Goal: Transaction & Acquisition: Obtain resource

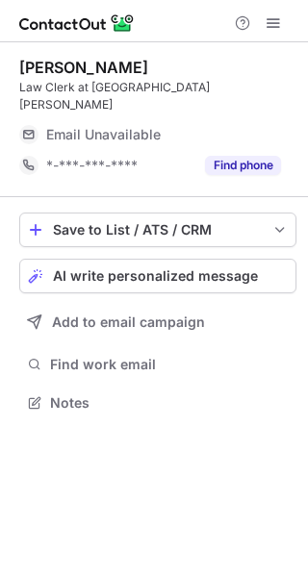
scroll to position [10, 10]
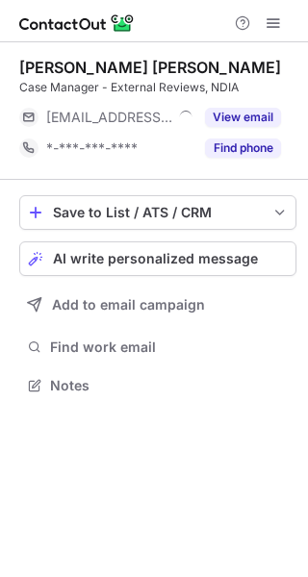
scroll to position [10, 10]
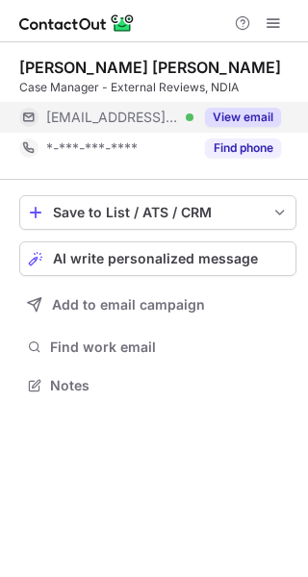
click at [263, 114] on button "View email" at bounding box center [243, 117] width 76 height 19
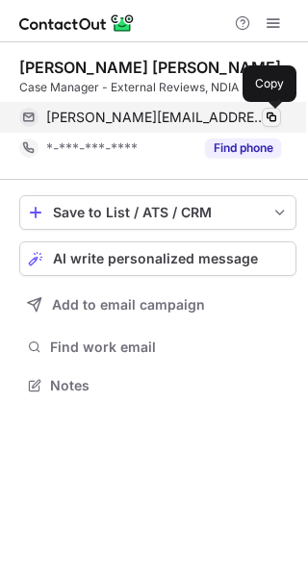
click at [272, 114] on span at bounding box center [270, 117] width 15 height 15
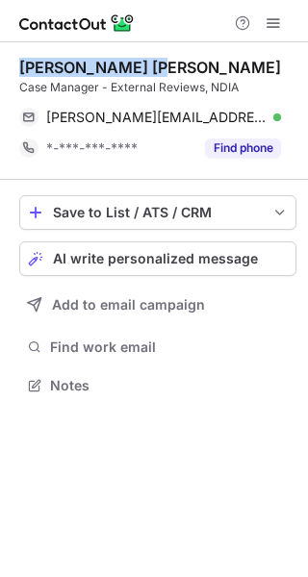
drag, startPoint x: 144, startPoint y: 66, endPoint x: 12, endPoint y: 62, distance: 132.7
click at [12, 62] on div "Gabrielle Sophia Case Manager - External Reviews, NDIA gabrielle.sophia@ndis.go…" at bounding box center [154, 228] width 308 height 372
copy div "Gabrielle Sophia"
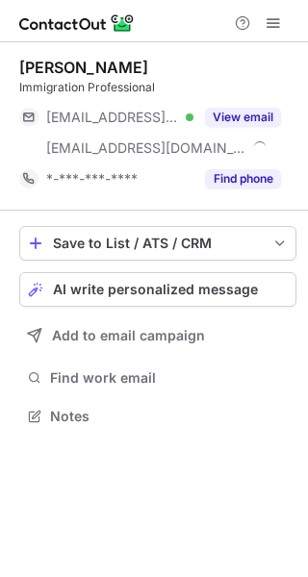
scroll to position [402, 308]
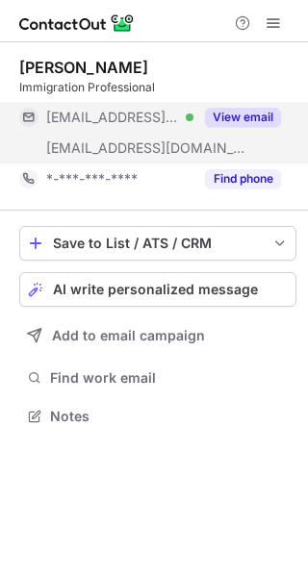
click at [255, 114] on button "View email" at bounding box center [243, 117] width 76 height 19
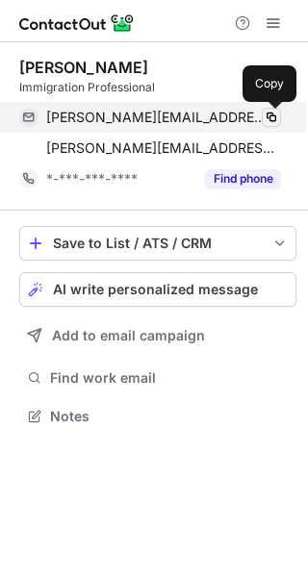
click at [272, 114] on span at bounding box center [270, 117] width 15 height 15
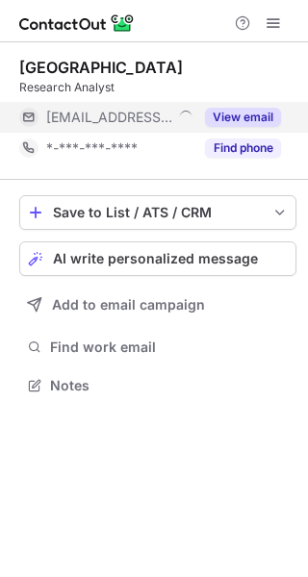
scroll to position [10, 10]
click at [240, 120] on button "View email" at bounding box center [243, 117] width 76 height 19
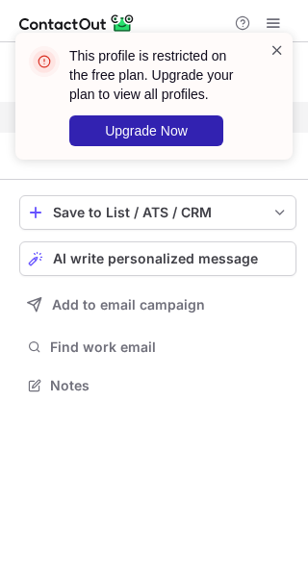
click at [278, 51] on span at bounding box center [276, 49] width 15 height 19
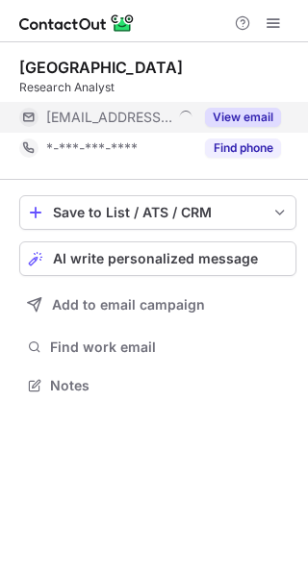
click at [270, 18] on span at bounding box center [272, 22] width 15 height 15
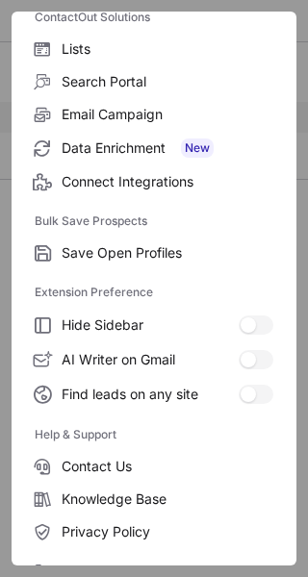
scroll to position [223, 0]
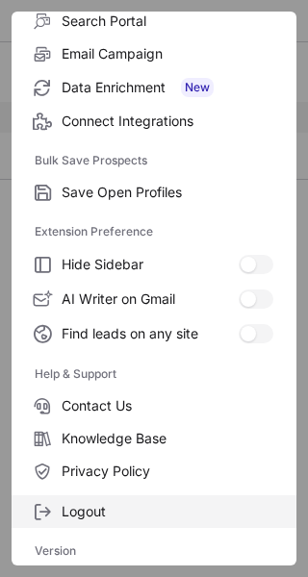
click at [96, 509] on span "Logout" at bounding box center [168, 511] width 212 height 17
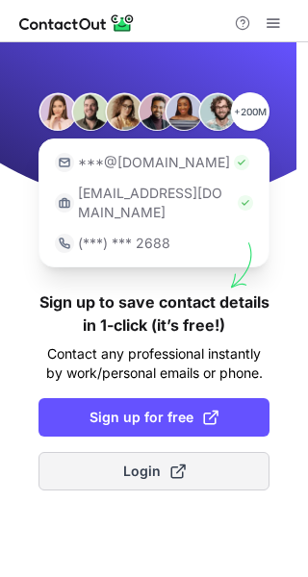
click at [151, 461] on span "Login" at bounding box center [154, 470] width 62 height 19
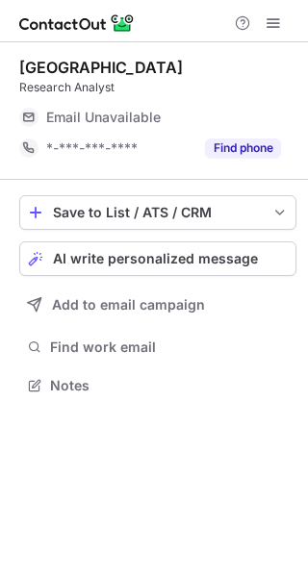
scroll to position [10, 10]
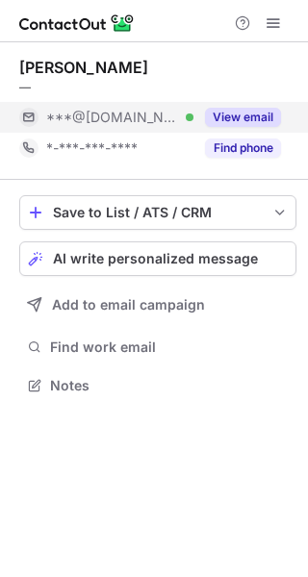
scroll to position [10, 10]
click at [240, 122] on button "View email" at bounding box center [243, 117] width 76 height 19
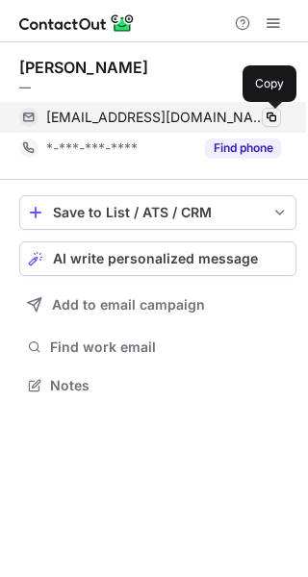
click at [270, 116] on span at bounding box center [270, 117] width 15 height 15
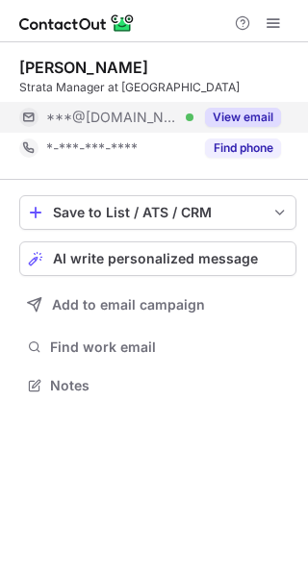
scroll to position [10, 10]
click at [239, 114] on button "View email" at bounding box center [243, 117] width 76 height 19
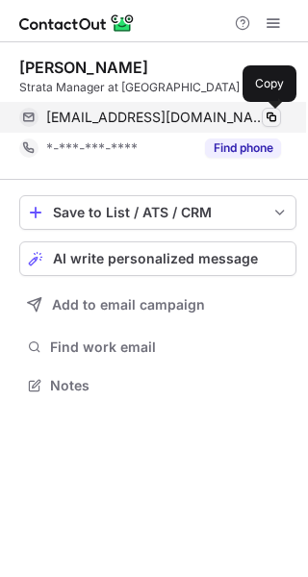
click at [273, 114] on span at bounding box center [270, 117] width 15 height 15
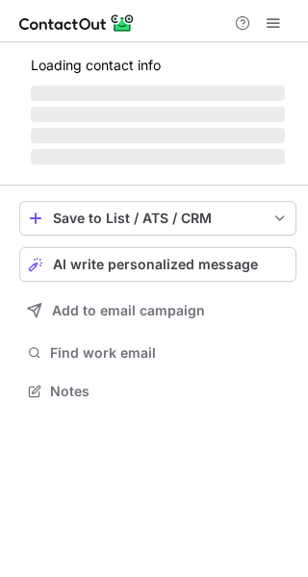
scroll to position [379, 308]
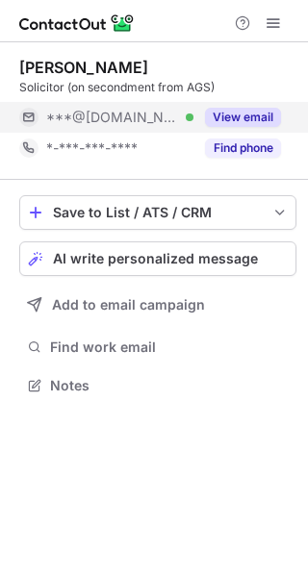
click at [240, 116] on button "View email" at bounding box center [243, 117] width 76 height 19
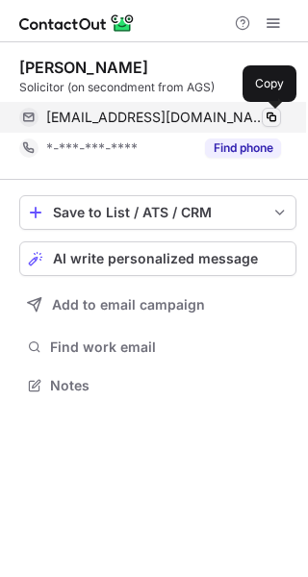
click at [272, 112] on span at bounding box center [270, 117] width 15 height 15
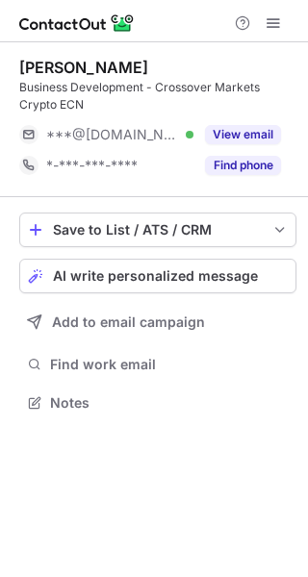
scroll to position [388, 308]
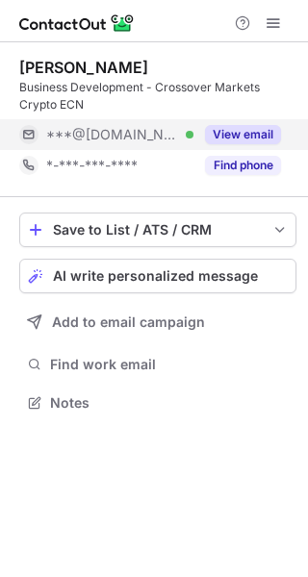
click at [237, 134] on button "View email" at bounding box center [243, 134] width 76 height 19
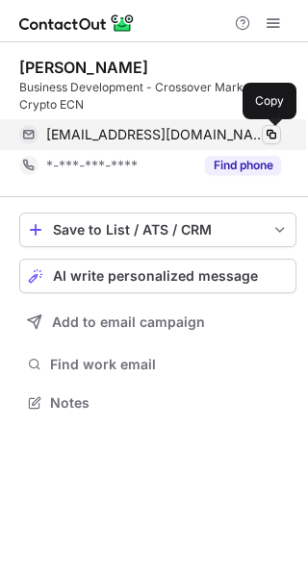
click at [268, 136] on span at bounding box center [270, 134] width 15 height 15
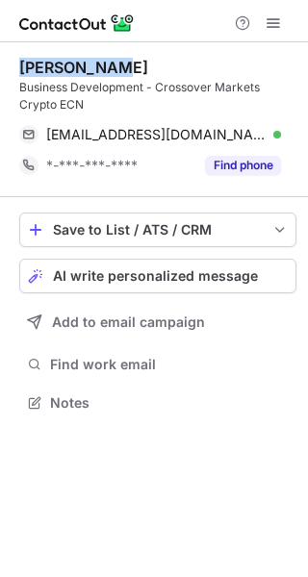
drag, startPoint x: 105, startPoint y: 67, endPoint x: 8, endPoint y: 74, distance: 97.3
click at [8, 74] on div "Lik Hui Lim Business Development - Crossover Markets Crypto ECN likhui89@hotmai…" at bounding box center [154, 236] width 308 height 389
copy div "Lik Hui Lim"
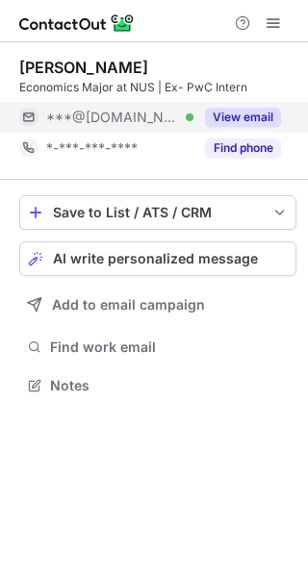
scroll to position [10, 10]
click at [245, 115] on button "View email" at bounding box center [243, 117] width 76 height 19
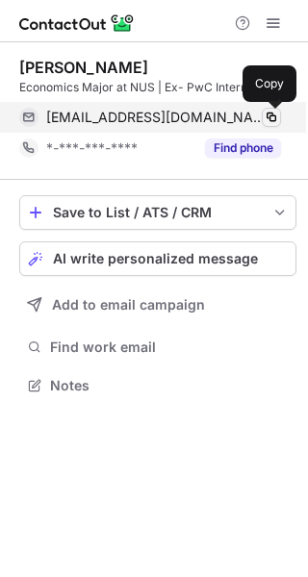
click at [273, 118] on span at bounding box center [270, 117] width 15 height 15
